Goal: Use online tool/utility: Utilize a website feature to perform a specific function

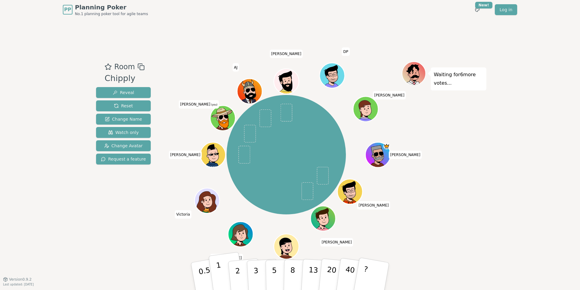
click at [220, 274] on p "1" at bounding box center [220, 276] width 9 height 33
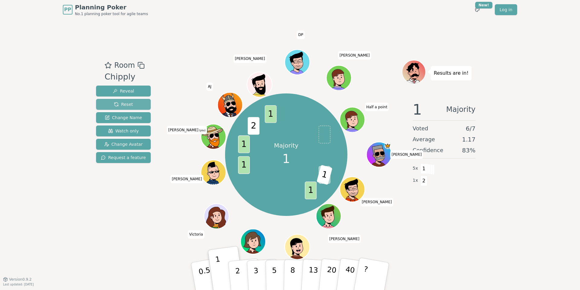
click at [128, 104] on span "Reset" at bounding box center [123, 104] width 19 height 6
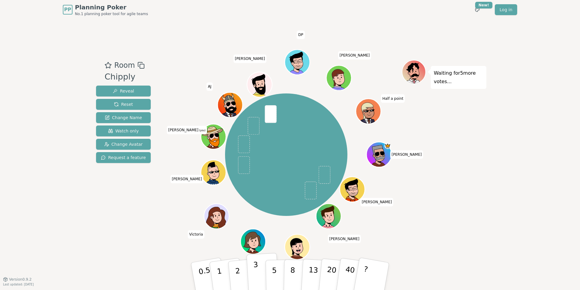
click at [261, 281] on button "3" at bounding box center [263, 276] width 33 height 47
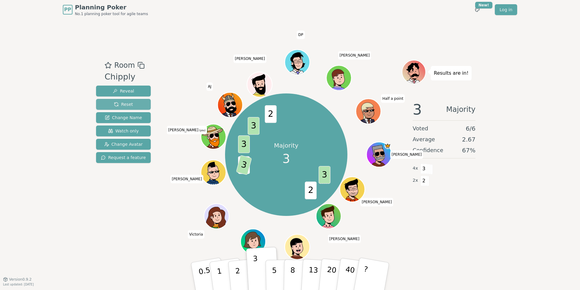
click at [123, 106] on span "Reset" at bounding box center [123, 104] width 19 height 6
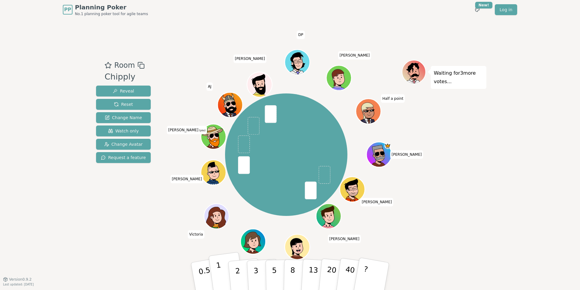
click at [222, 277] on button "1" at bounding box center [226, 276] width 36 height 49
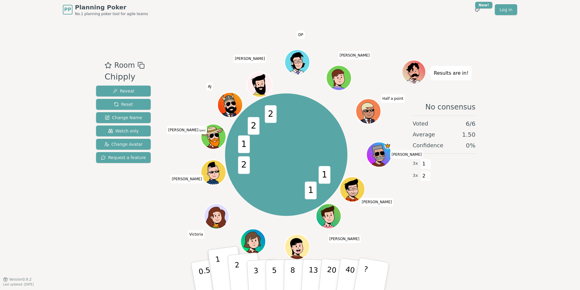
click at [242, 275] on button "2" at bounding box center [244, 276] width 34 height 48
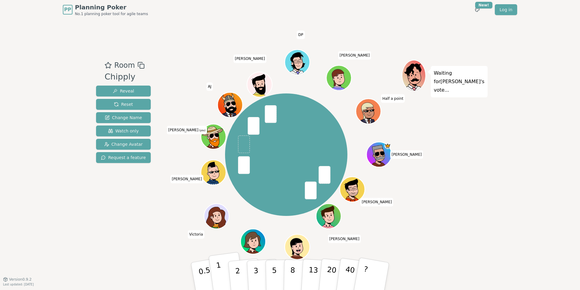
click at [224, 275] on button "1" at bounding box center [226, 276] width 36 height 49
click at [223, 271] on button "1" at bounding box center [226, 276] width 36 height 49
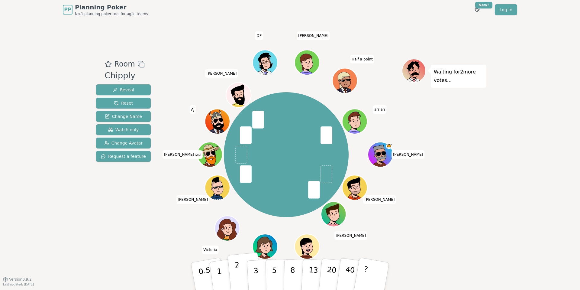
click at [240, 277] on button "2" at bounding box center [244, 276] width 34 height 48
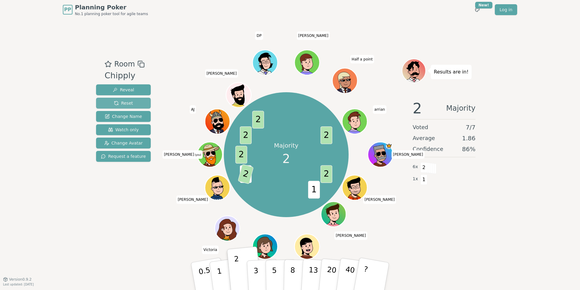
click at [119, 104] on span "Reset" at bounding box center [123, 103] width 19 height 6
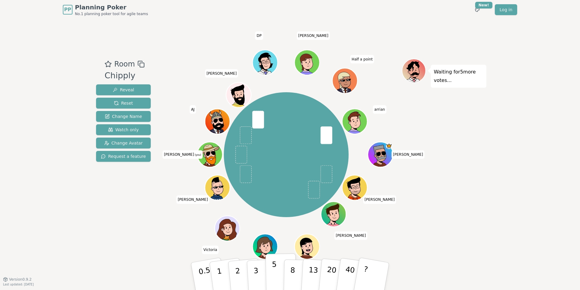
click at [277, 277] on button "5" at bounding box center [281, 276] width 31 height 46
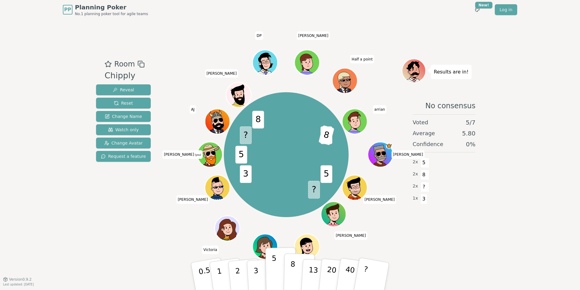
click at [294, 278] on p "8" at bounding box center [292, 276] width 5 height 33
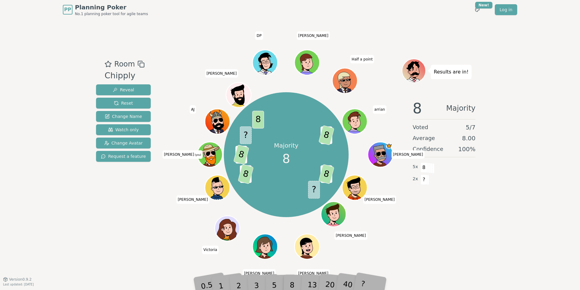
click at [273, 285] on div "5" at bounding box center [281, 275] width 18 height 21
click at [134, 103] on button "Reset" at bounding box center [123, 103] width 55 height 11
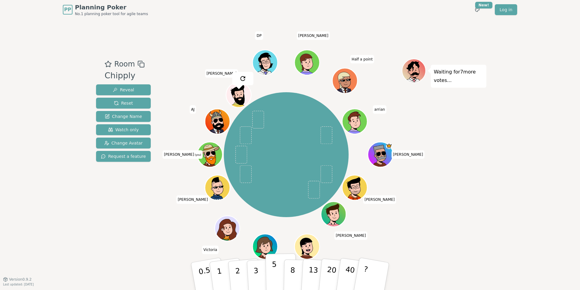
click at [277, 276] on button "5" at bounding box center [281, 276] width 31 height 46
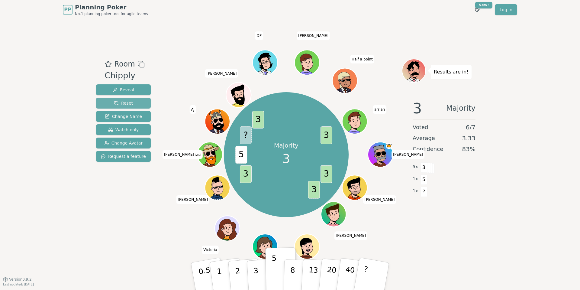
click at [128, 104] on span "Reset" at bounding box center [123, 103] width 19 height 6
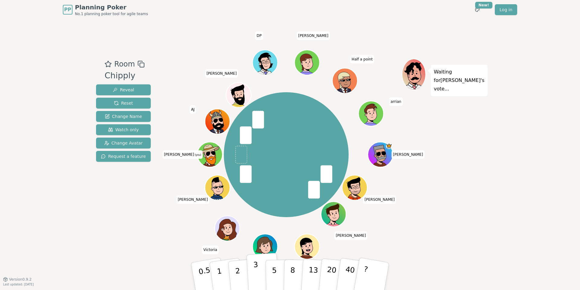
click at [253, 272] on button "3" at bounding box center [263, 276] width 33 height 47
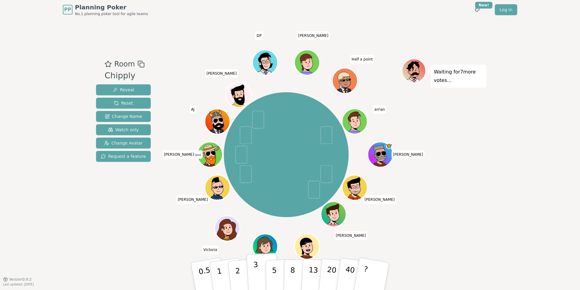
click at [260, 277] on button "3" at bounding box center [263, 276] width 33 height 47
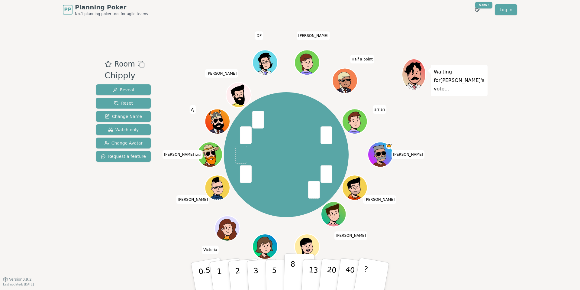
click at [289, 277] on button "8" at bounding box center [299, 276] width 31 height 46
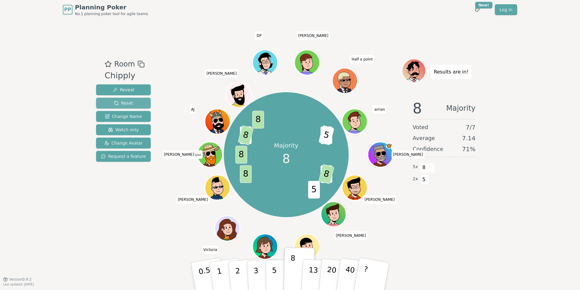
click at [116, 103] on span "Reset" at bounding box center [123, 103] width 19 height 6
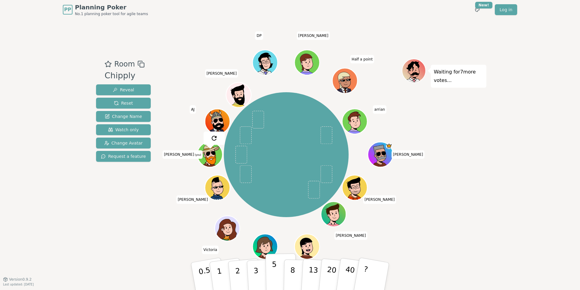
click at [277, 279] on button "5" at bounding box center [281, 276] width 31 height 46
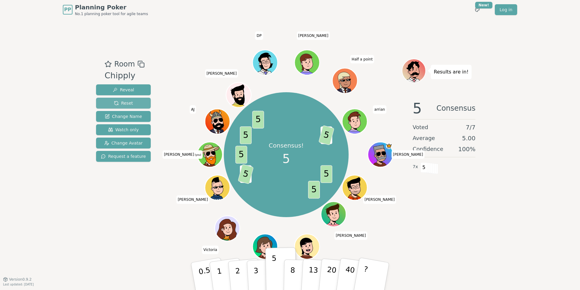
click at [135, 100] on button "Reset" at bounding box center [123, 103] width 55 height 11
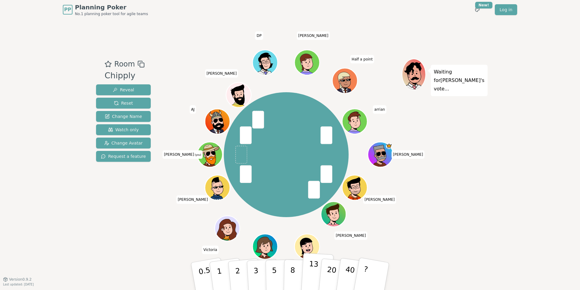
drag, startPoint x: 329, startPoint y: 282, endPoint x: 313, endPoint y: 280, distance: 16.1
click at [313, 280] on div "0.5 1 2 3 5 8 13 20 40 ?" at bounding box center [289, 276] width 181 height 21
click at [313, 280] on p "13" at bounding box center [313, 275] width 11 height 33
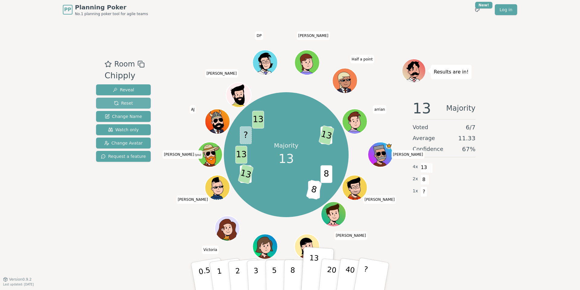
click at [129, 103] on span "Reset" at bounding box center [123, 103] width 19 height 6
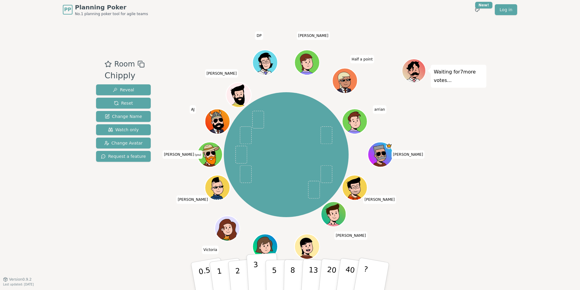
click at [256, 274] on p "3" at bounding box center [256, 276] width 7 height 33
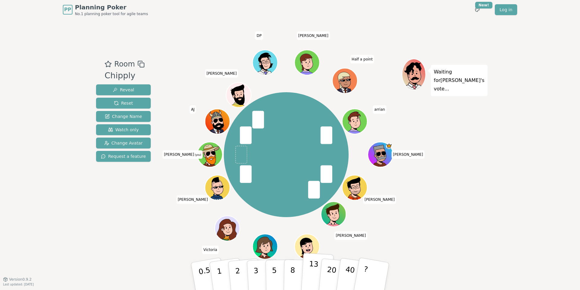
click at [309, 276] on p "13" at bounding box center [313, 275] width 11 height 33
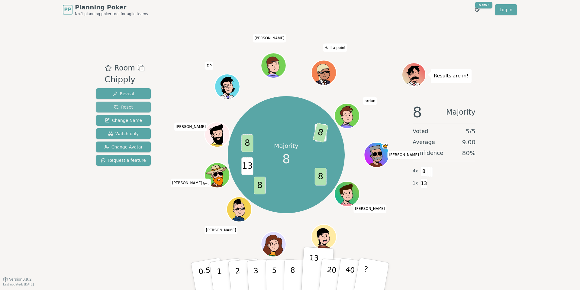
click at [131, 107] on button "Reset" at bounding box center [123, 107] width 55 height 11
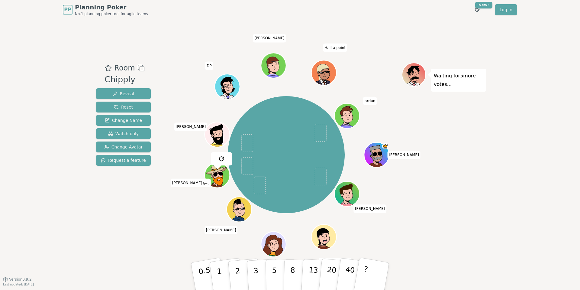
click at [214, 23] on div "Room Chipply Reveal Reset Change Name Watch only Change Avatar Request a featur…" at bounding box center [290, 149] width 393 height 260
